Goal: Information Seeking & Learning: Understand process/instructions

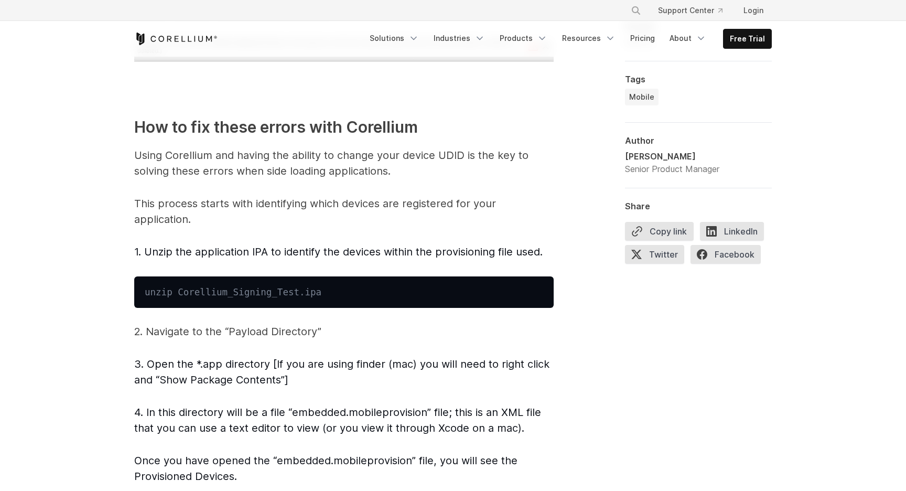
scroll to position [1621, 0]
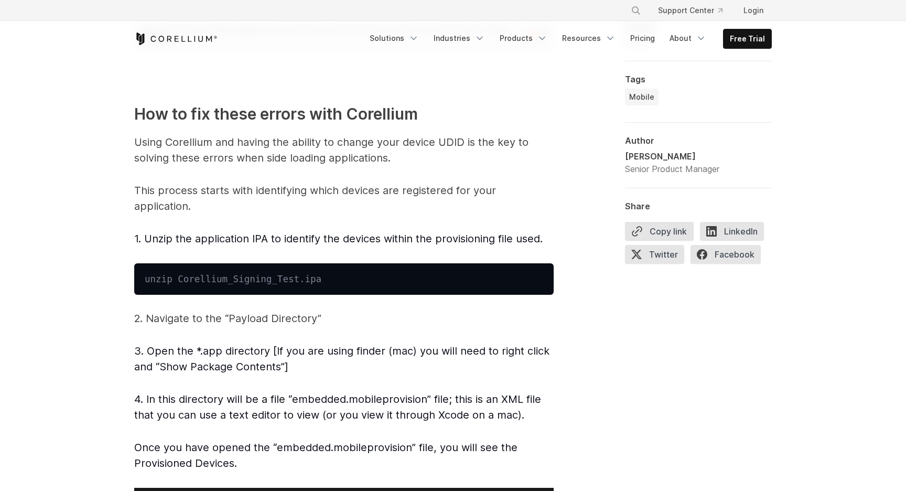
click at [320, 196] on p "This process starts with identifying which devices are registered for your appl…" at bounding box center [343, 197] width 419 height 31
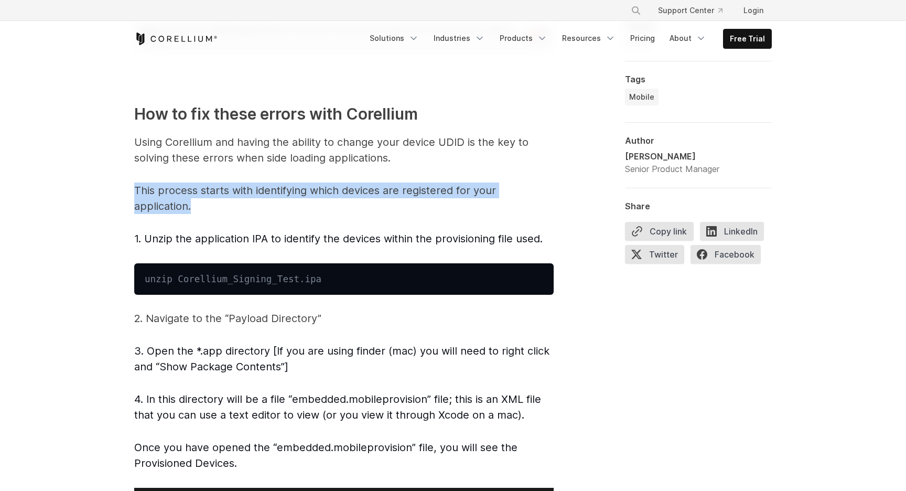
click at [320, 196] on p "This process starts with identifying which devices are registered for your appl…" at bounding box center [343, 197] width 419 height 31
click at [323, 224] on span "Introduction — iOS security testing woes Want to sideload your iOS application …" at bounding box center [343, 111] width 419 height 2220
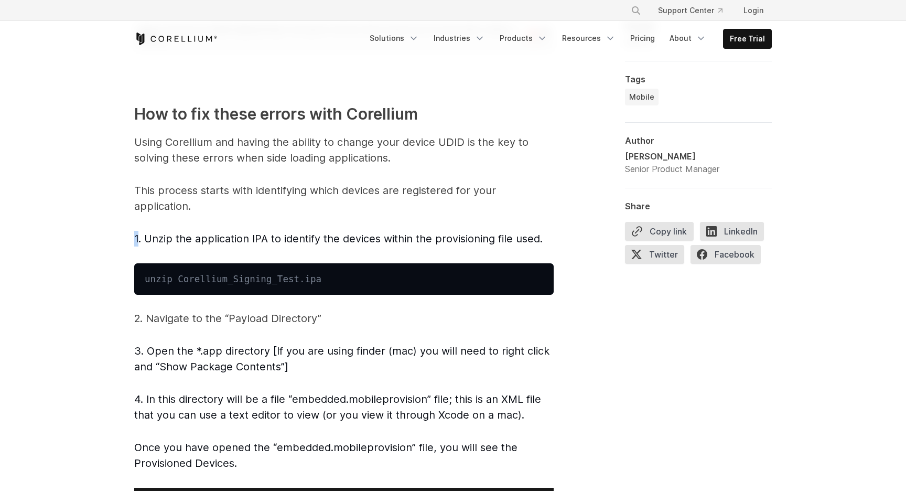
click at [323, 224] on span "Introduction — iOS security testing woes Want to sideload your iOS application …" at bounding box center [343, 111] width 419 height 2220
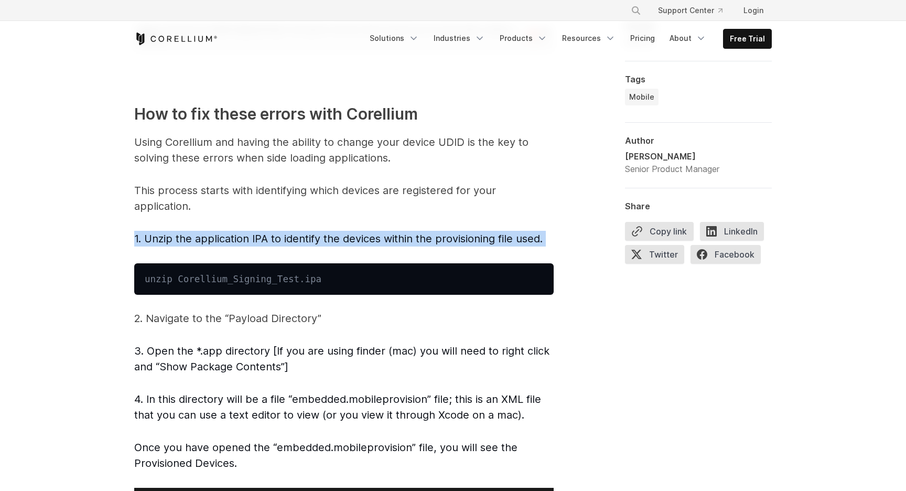
click at [323, 224] on span "Introduction — iOS security testing woes Want to sideload your iOS application …" at bounding box center [343, 111] width 419 height 2220
click at [323, 240] on span "1. Unzip the application IPA to identify the devices within the provisioning fi…" at bounding box center [338, 238] width 408 height 13
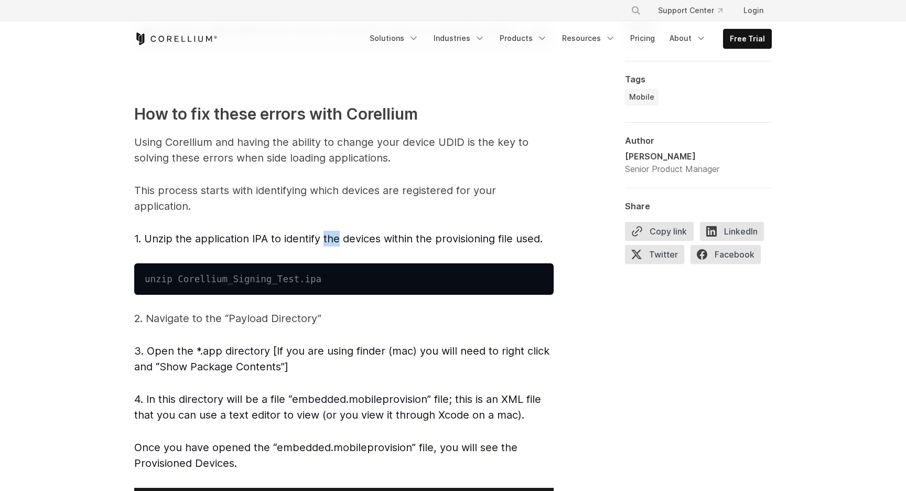
click at [323, 240] on span "1. Unzip the application IPA to identify the devices within the provisioning fi…" at bounding box center [338, 238] width 408 height 13
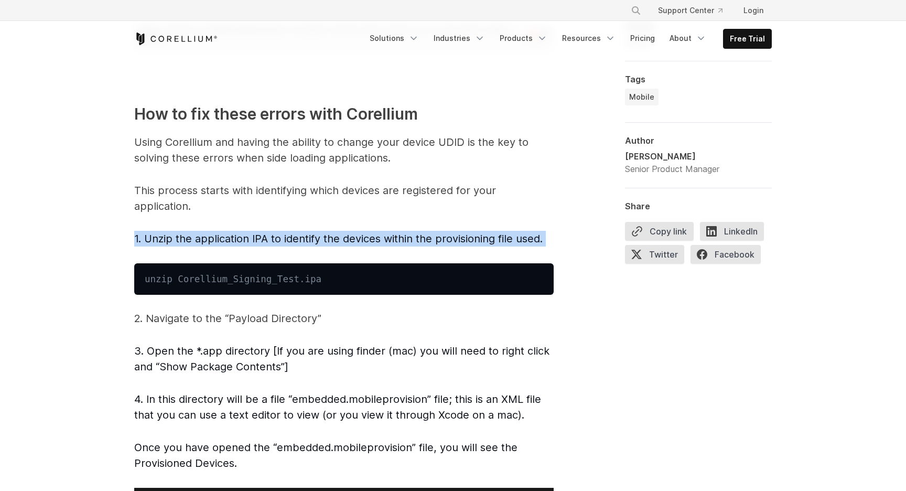
click at [323, 240] on span "1. Unzip the application IPA to identify the devices within the provisioning fi…" at bounding box center [338, 238] width 408 height 13
click at [298, 241] on span "1. Unzip the application IPA to identify the devices within the provisioning fi…" at bounding box center [338, 238] width 408 height 13
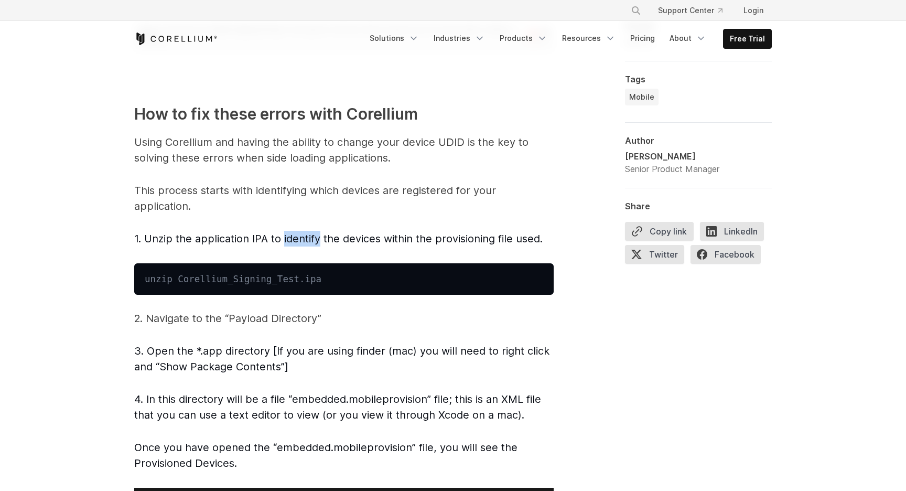
click at [298, 241] on span "1. Unzip the application IPA to identify the devices within the provisioning fi…" at bounding box center [338, 238] width 408 height 13
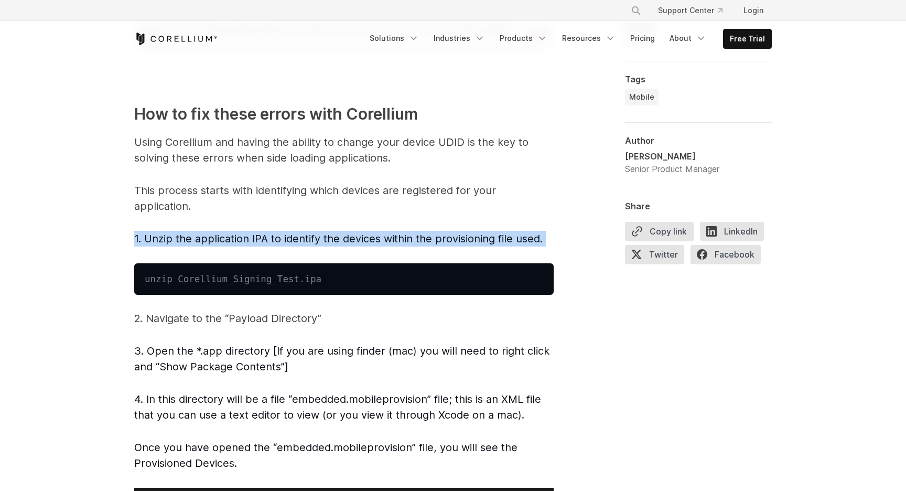
click at [298, 241] on span "1. Unzip the application IPA to identify the devices within the provisioning fi…" at bounding box center [338, 238] width 408 height 13
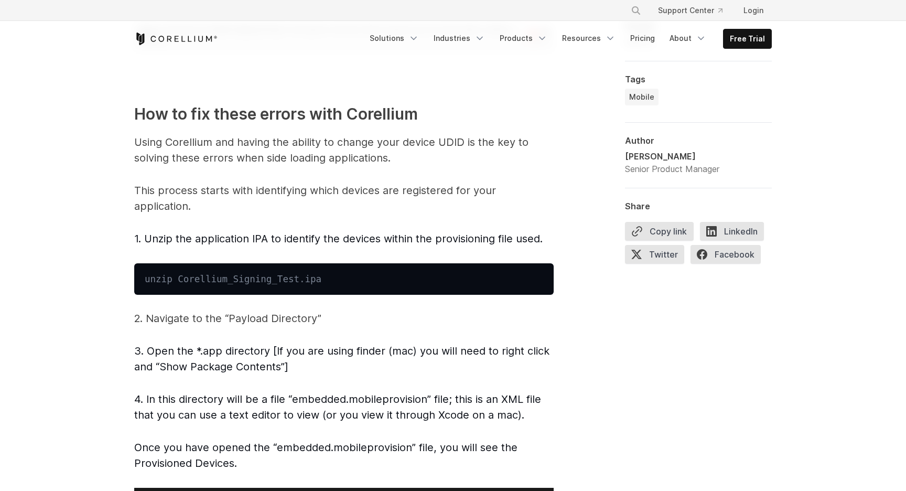
click at [320, 241] on span "1. Unzip the application IPA to identify the devices within the provisioning fi…" at bounding box center [338, 238] width 408 height 13
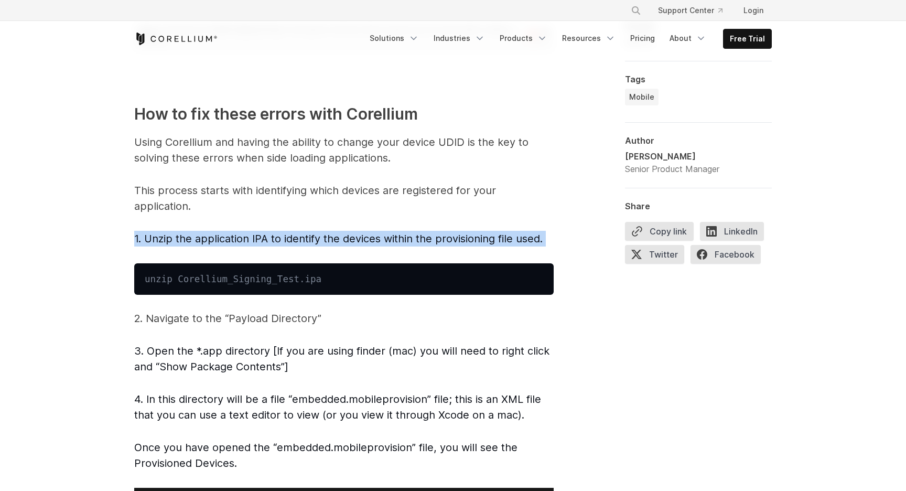
click at [320, 241] on span "1. Unzip the application IPA to identify the devices within the provisioning fi…" at bounding box center [338, 238] width 408 height 13
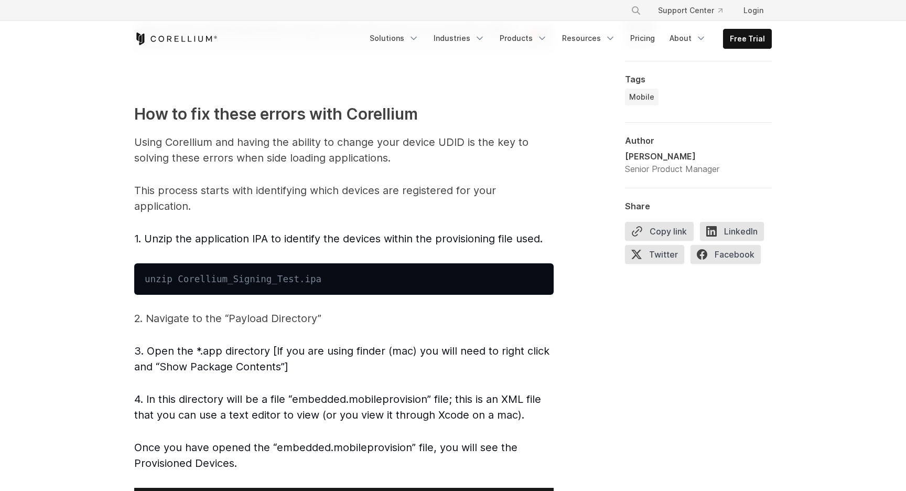
click at [293, 241] on span "1. Unzip the application IPA to identify the devices within the provisioning fi…" at bounding box center [338, 238] width 408 height 13
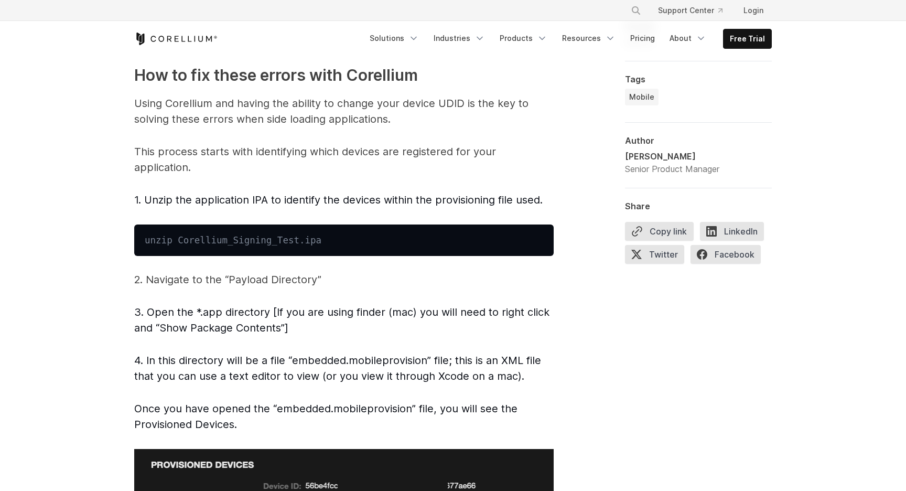
scroll to position [1662, 0]
